Goal: Navigation & Orientation: Find specific page/section

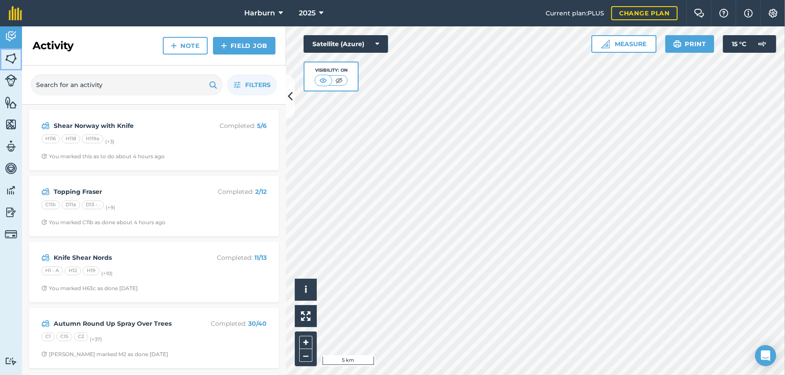
click at [11, 52] on img at bounding box center [11, 58] width 12 height 13
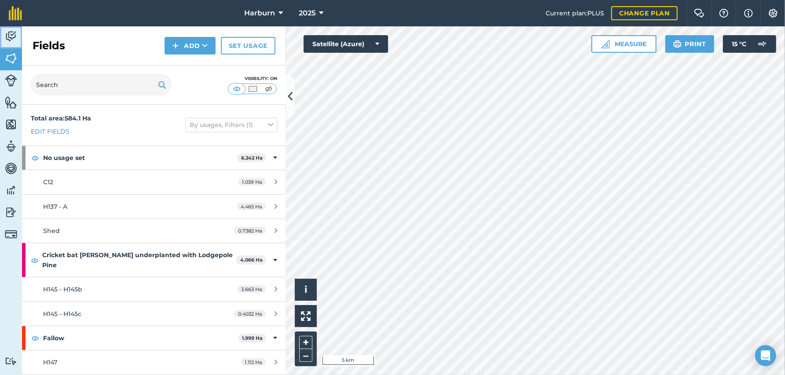
click at [13, 37] on img at bounding box center [11, 36] width 12 height 13
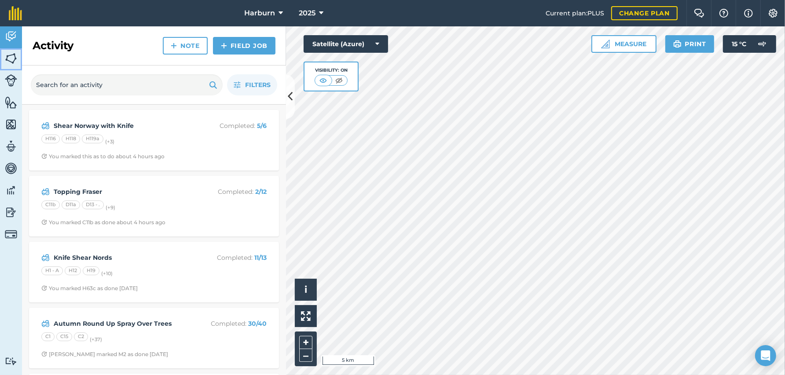
click at [8, 57] on img at bounding box center [11, 58] width 12 height 13
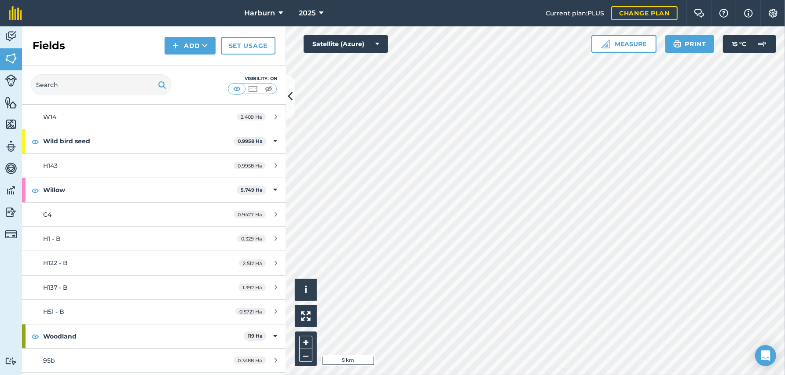
scroll to position [4692, 0]
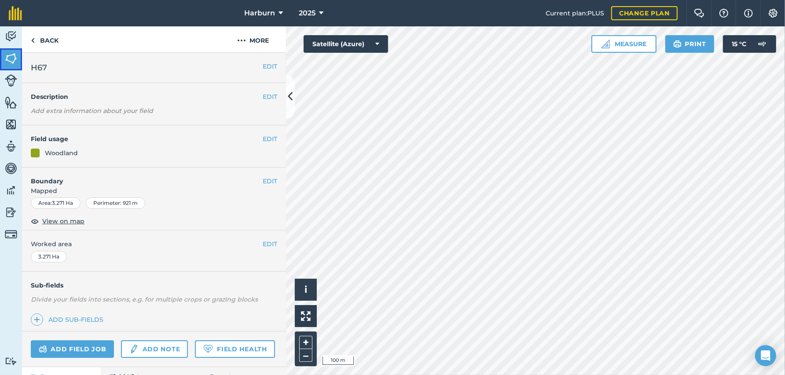
click at [14, 58] on img at bounding box center [11, 58] width 12 height 13
click at [7, 58] on img at bounding box center [11, 58] width 12 height 13
click at [15, 56] on img at bounding box center [11, 58] width 12 height 13
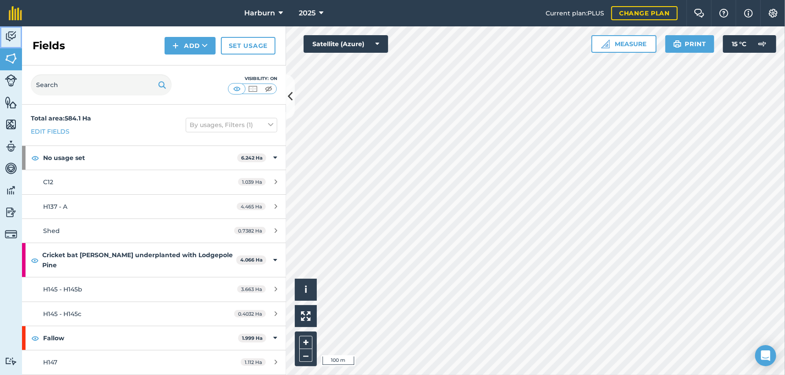
click at [10, 40] on img at bounding box center [11, 36] width 12 height 13
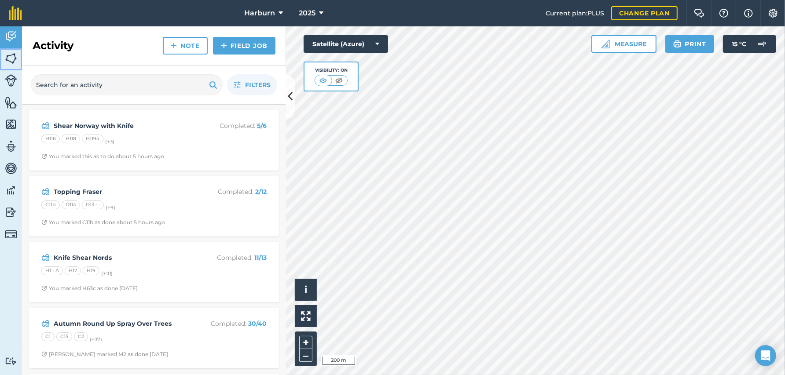
click at [11, 61] on img at bounding box center [11, 58] width 12 height 13
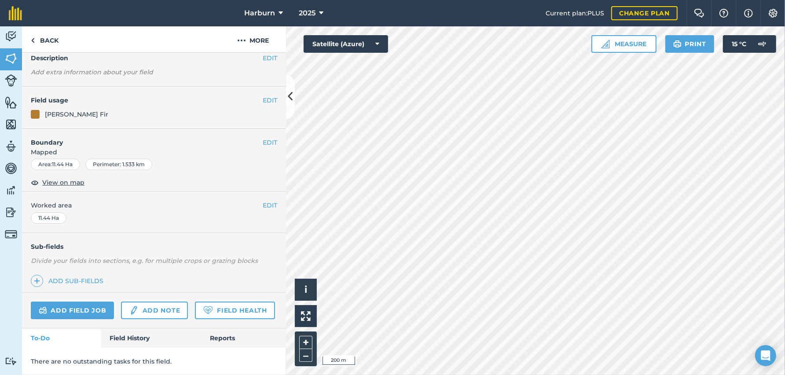
scroll to position [62, 0]
click at [143, 337] on link "Field History" at bounding box center [151, 338] width 100 height 19
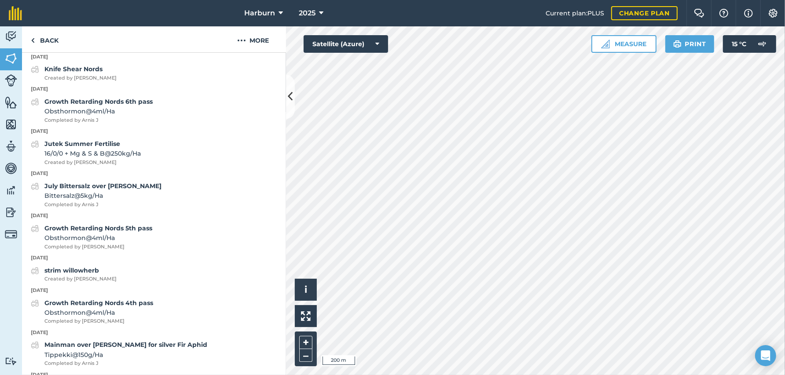
scroll to position [462, 0]
